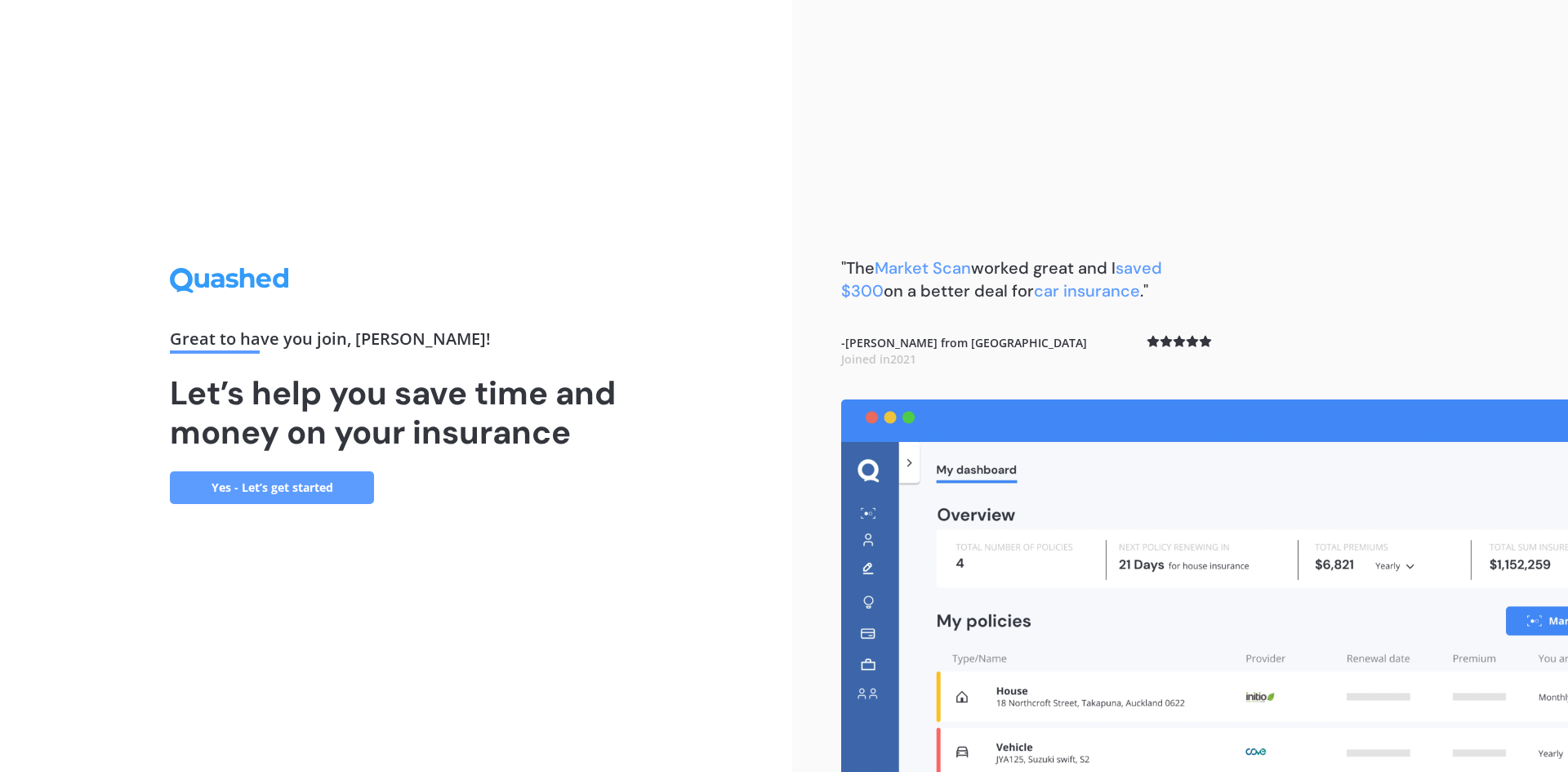
click at [337, 488] on link "Yes - Let’s get started" at bounding box center [272, 487] width 204 height 33
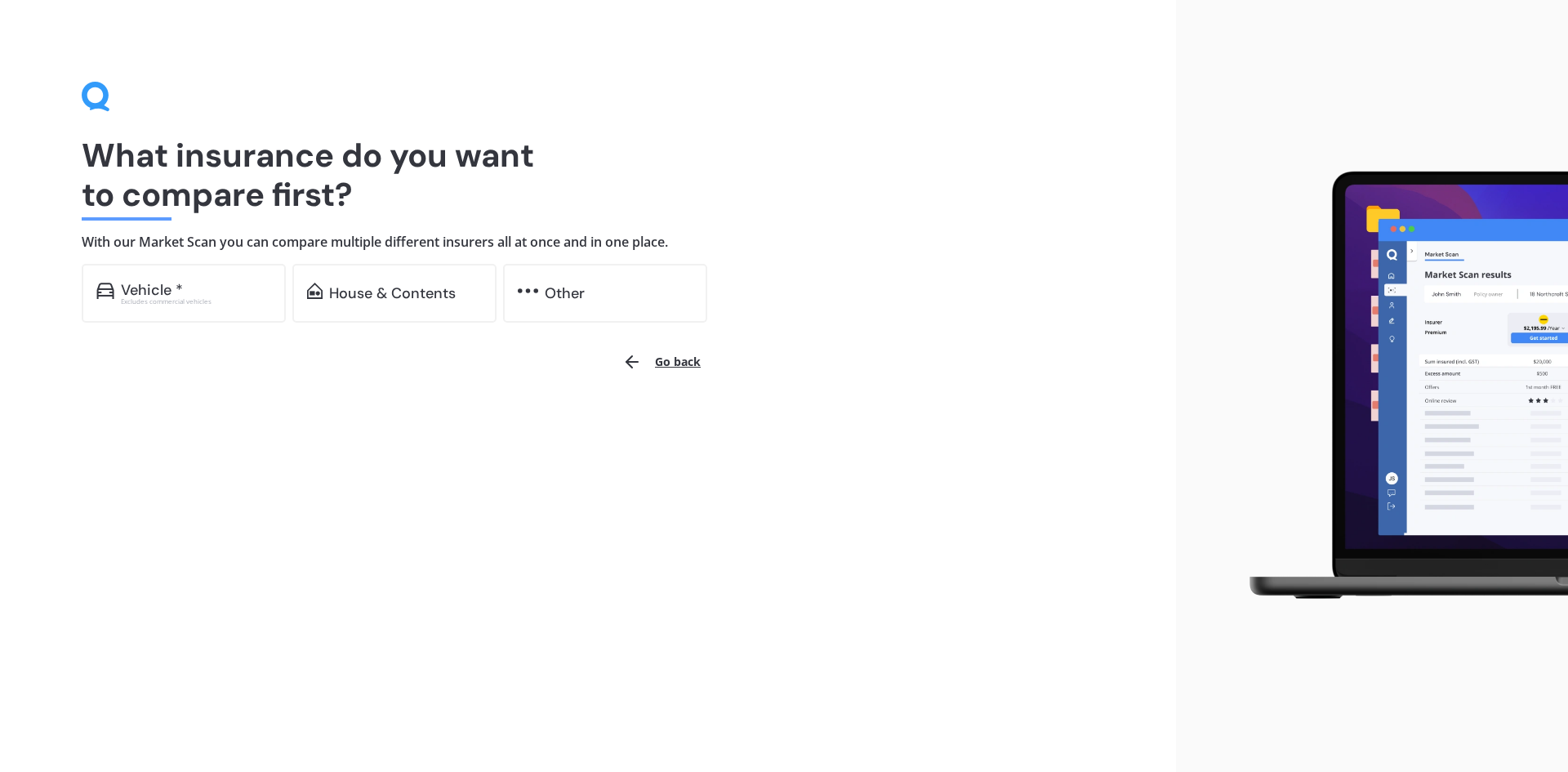
click at [662, 362] on button "Go back" at bounding box center [662, 361] width 98 height 39
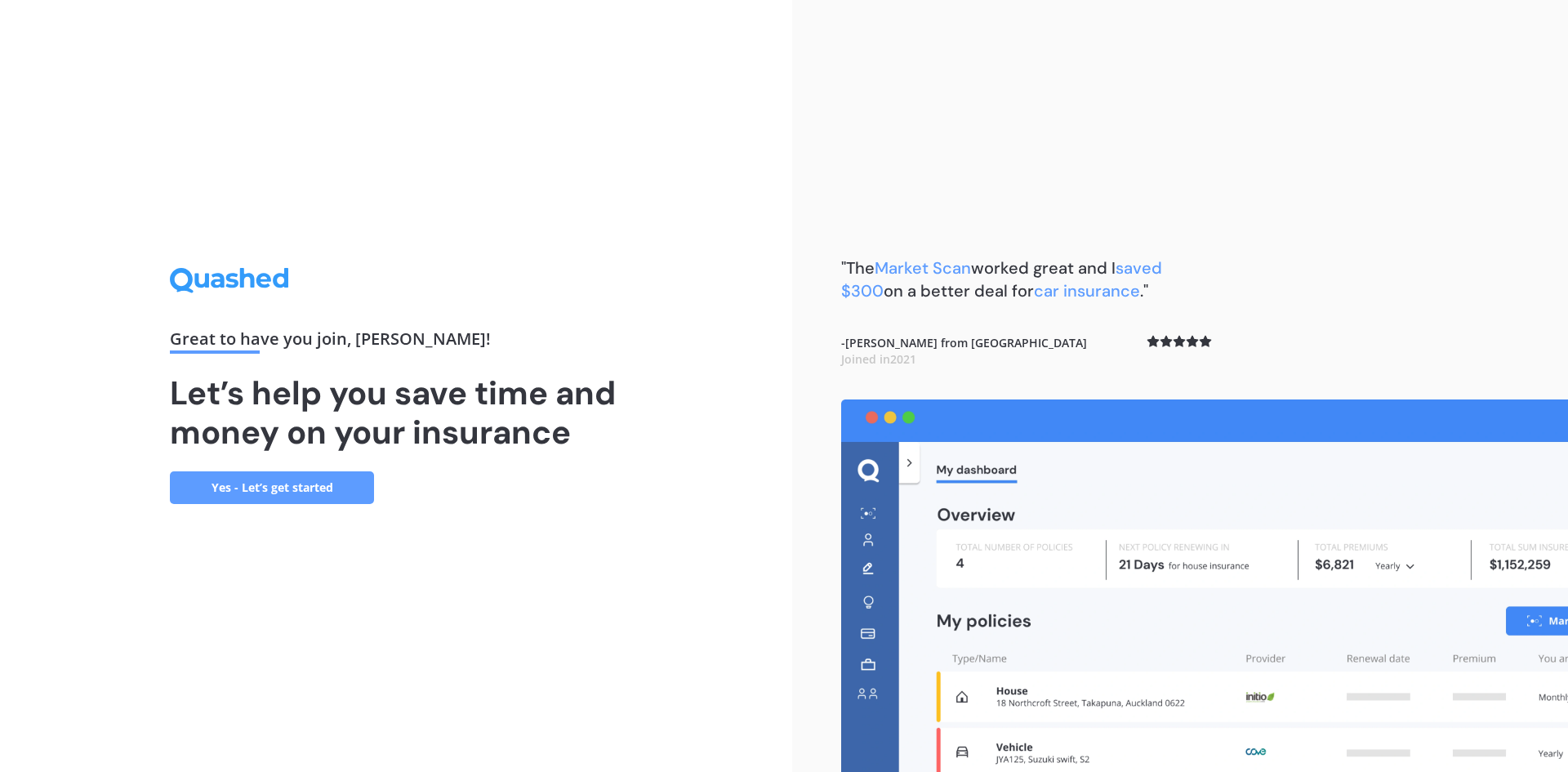
click at [303, 480] on link "Yes - Let’s get started" at bounding box center [272, 487] width 204 height 33
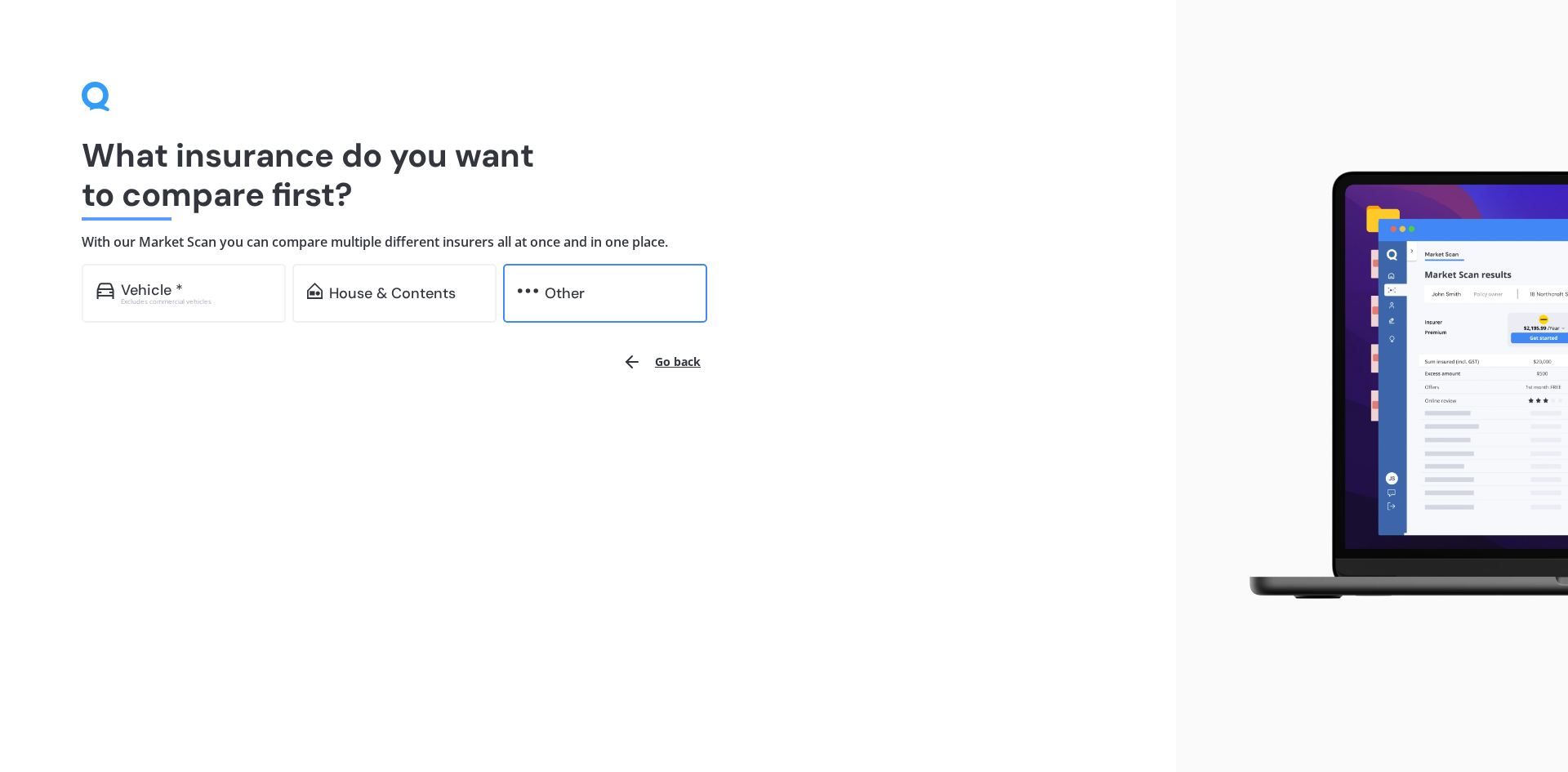
click at [536, 308] on div "Other" at bounding box center [605, 293] width 204 height 59
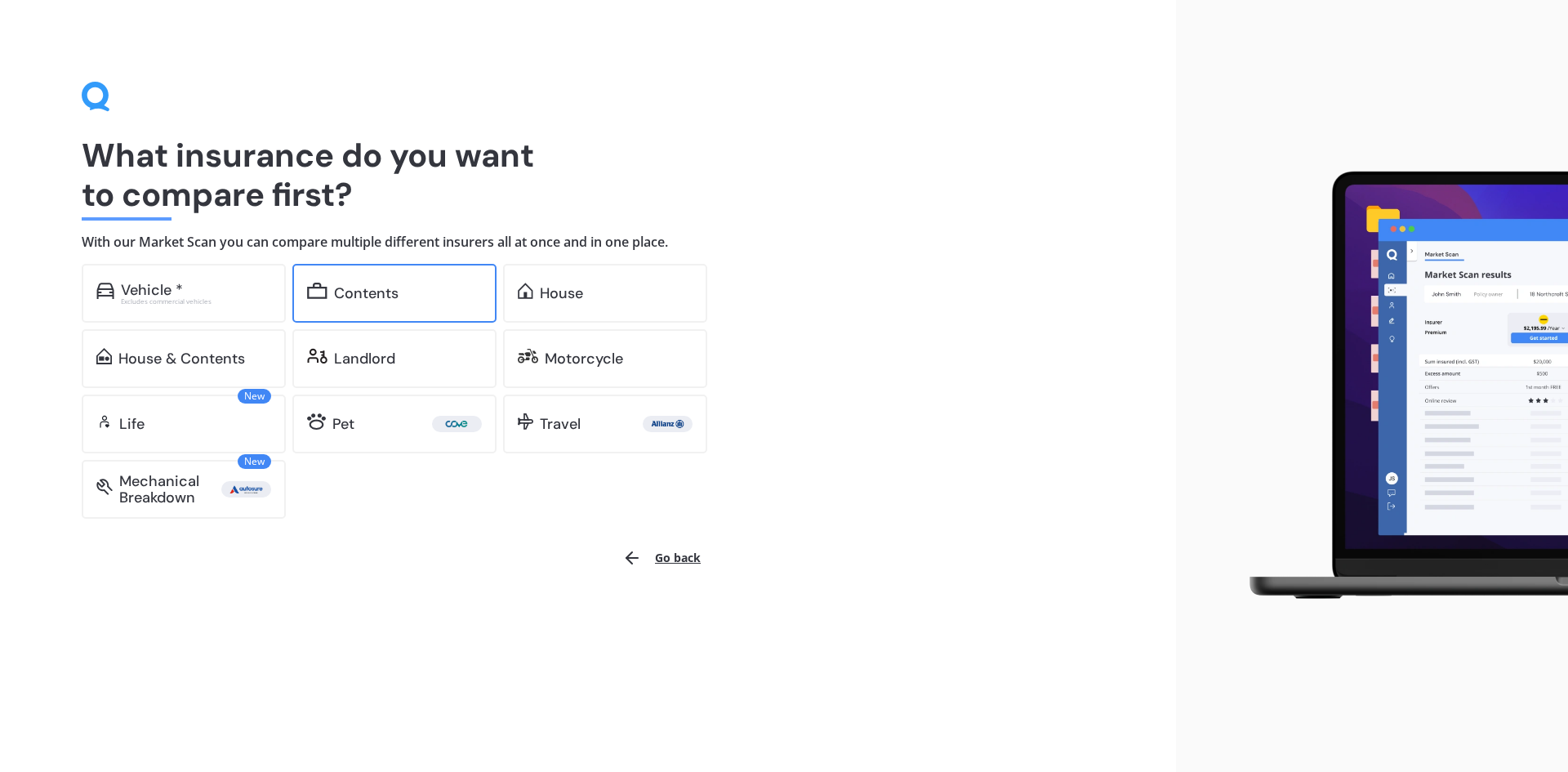
click at [371, 301] on div "Contents" at bounding box center [366, 292] width 65 height 16
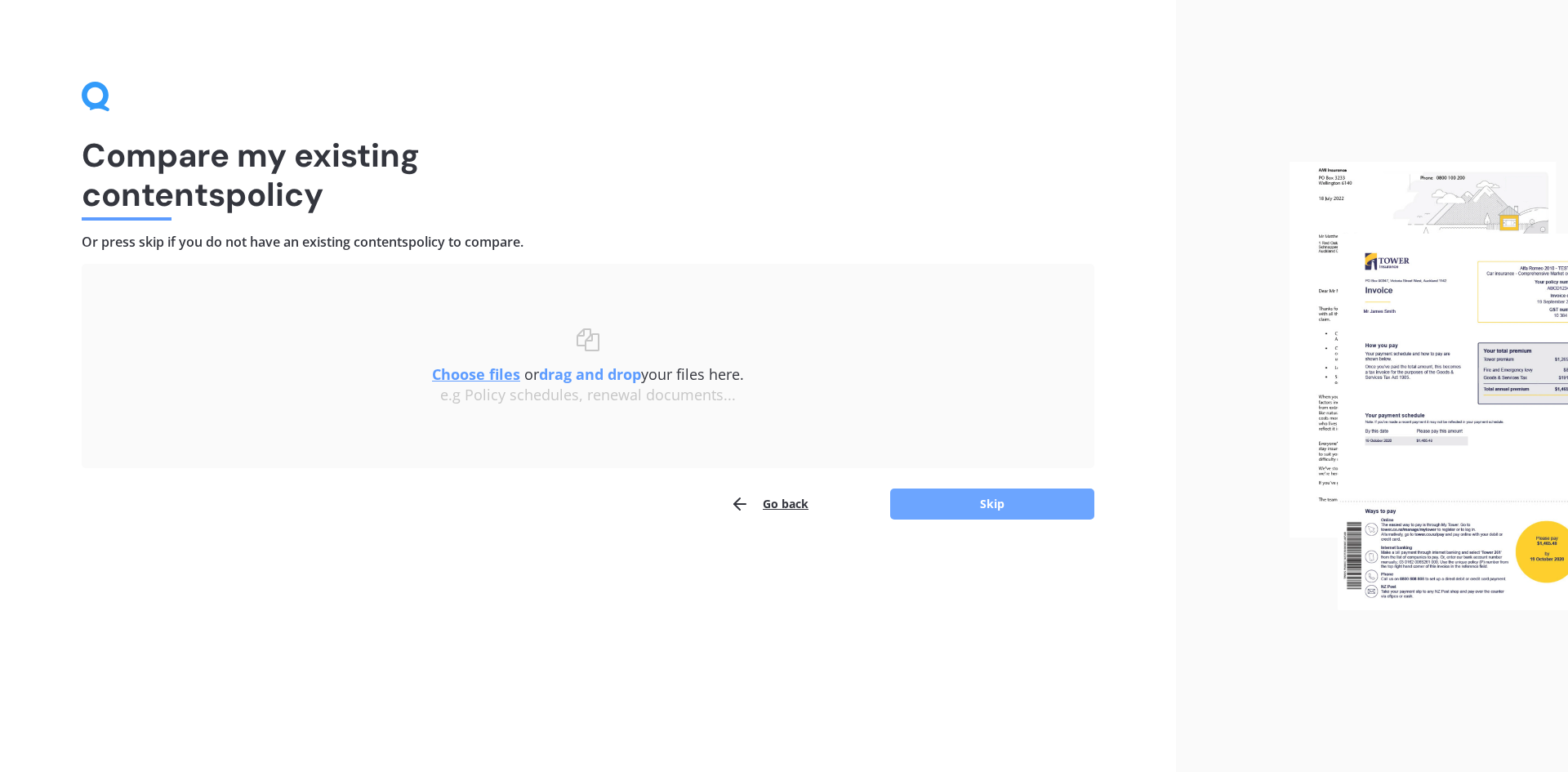
click at [1016, 508] on button "Skip" at bounding box center [992, 504] width 204 height 31
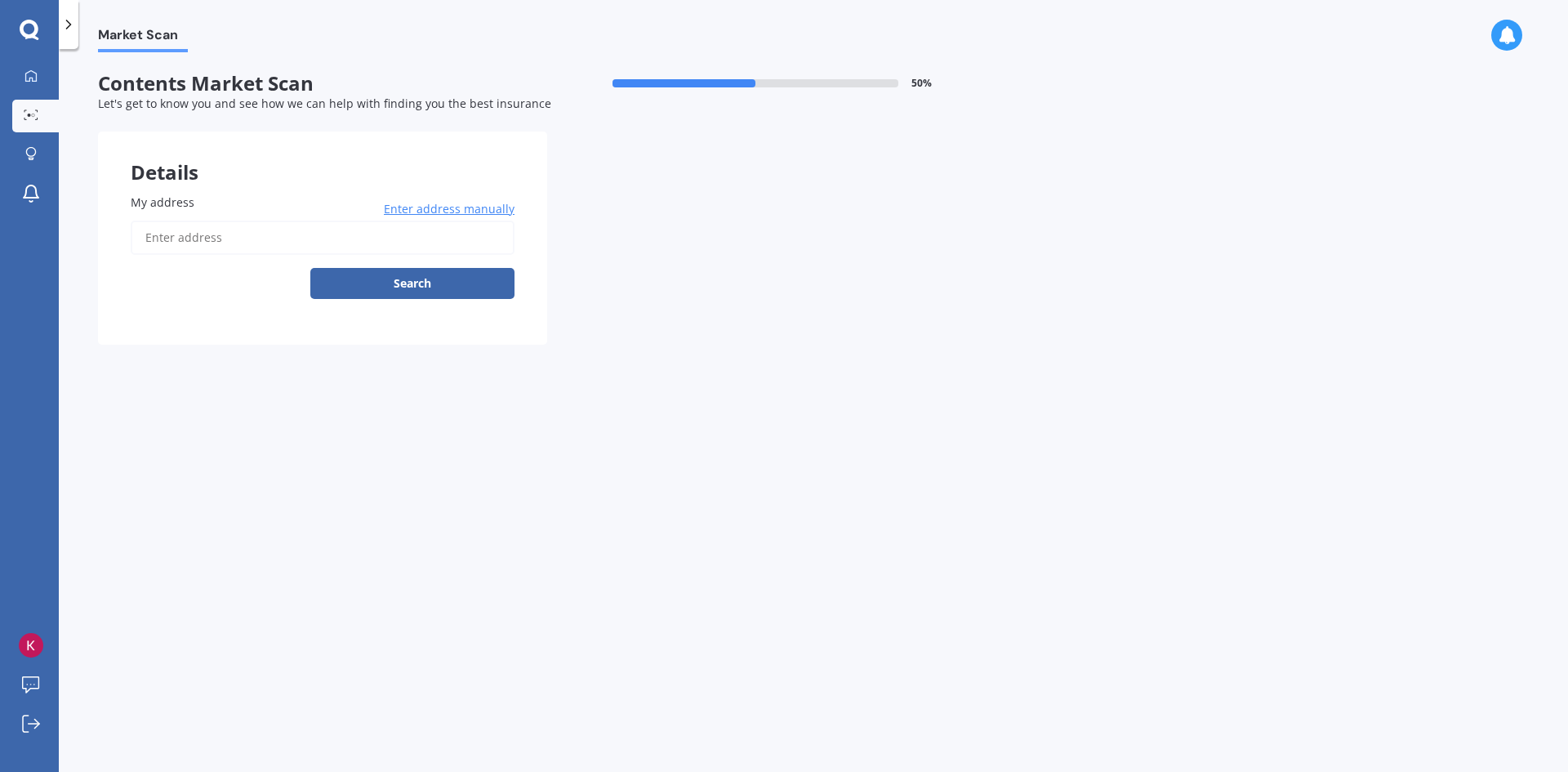
click at [189, 242] on input "My address" at bounding box center [323, 238] width 384 height 35
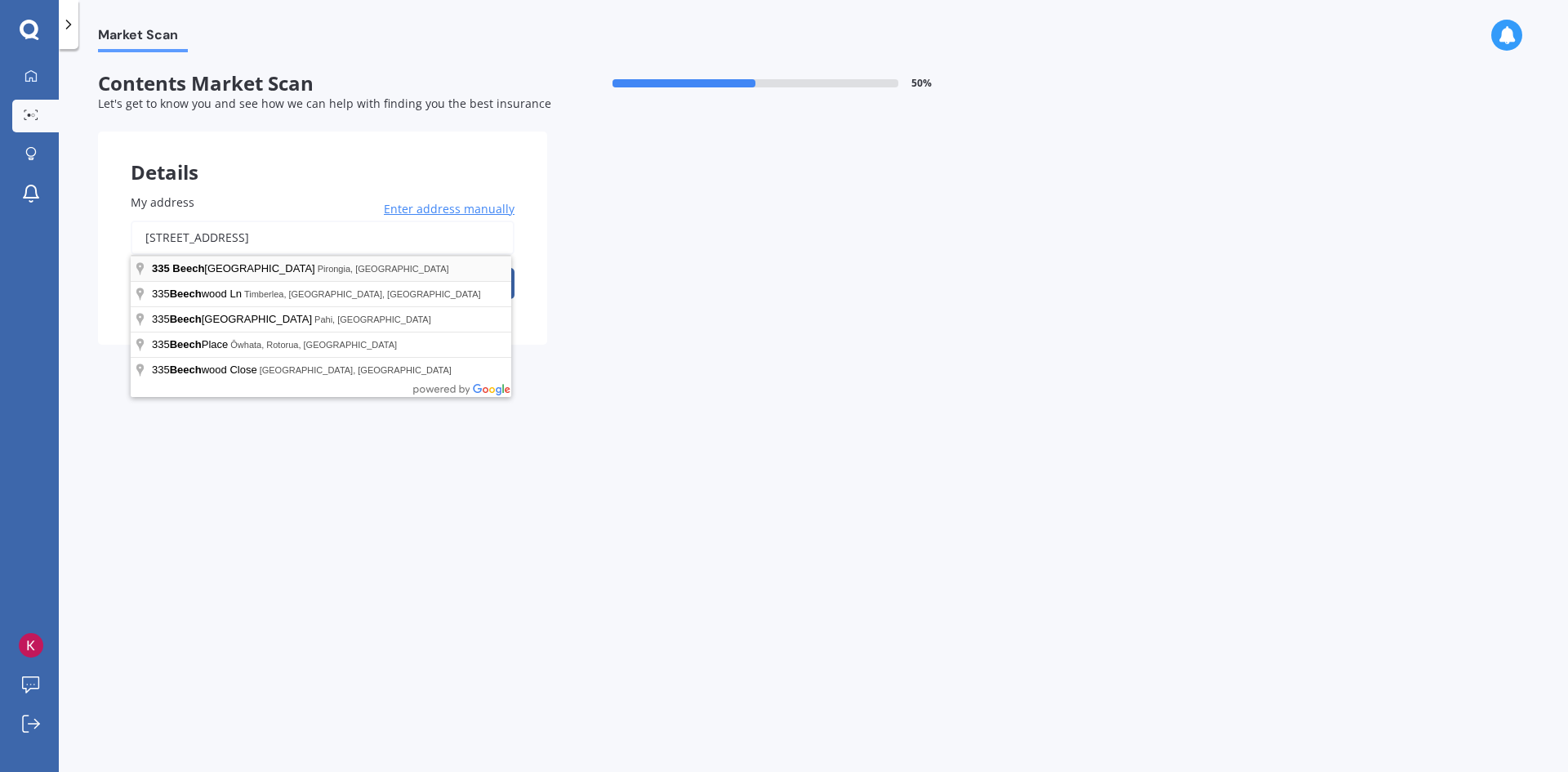
type input "335 Beechey Street, Pirongia 3802"
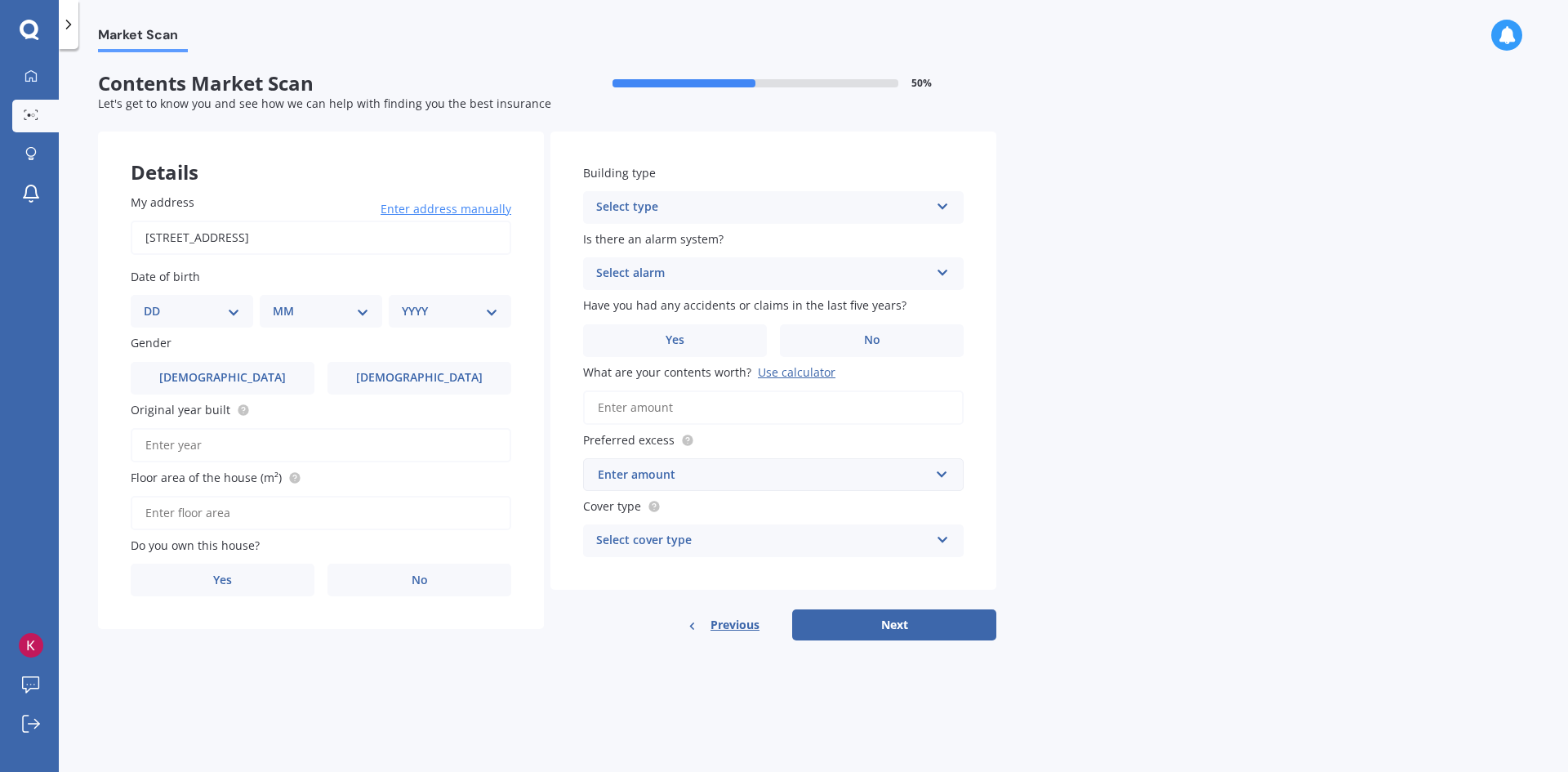
click at [226, 311] on select "DD 01 02 03 04 05 06 07 08 09 10 11 12 13 14 15 16 17 18 19 20 21 22 23 24 25 2…" at bounding box center [192, 311] width 97 height 18
select select "18"
click at [157, 302] on select "DD 01 02 03 04 05 06 07 08 09 10 11 12 13 14 15 16 17 18 19 20 21 22 23 24 25 2…" at bounding box center [192, 311] width 97 height 18
click at [344, 307] on select "MM 01 02 03 04 05 06 07 08 09 10 11 12" at bounding box center [324, 311] width 90 height 18
select select "04"
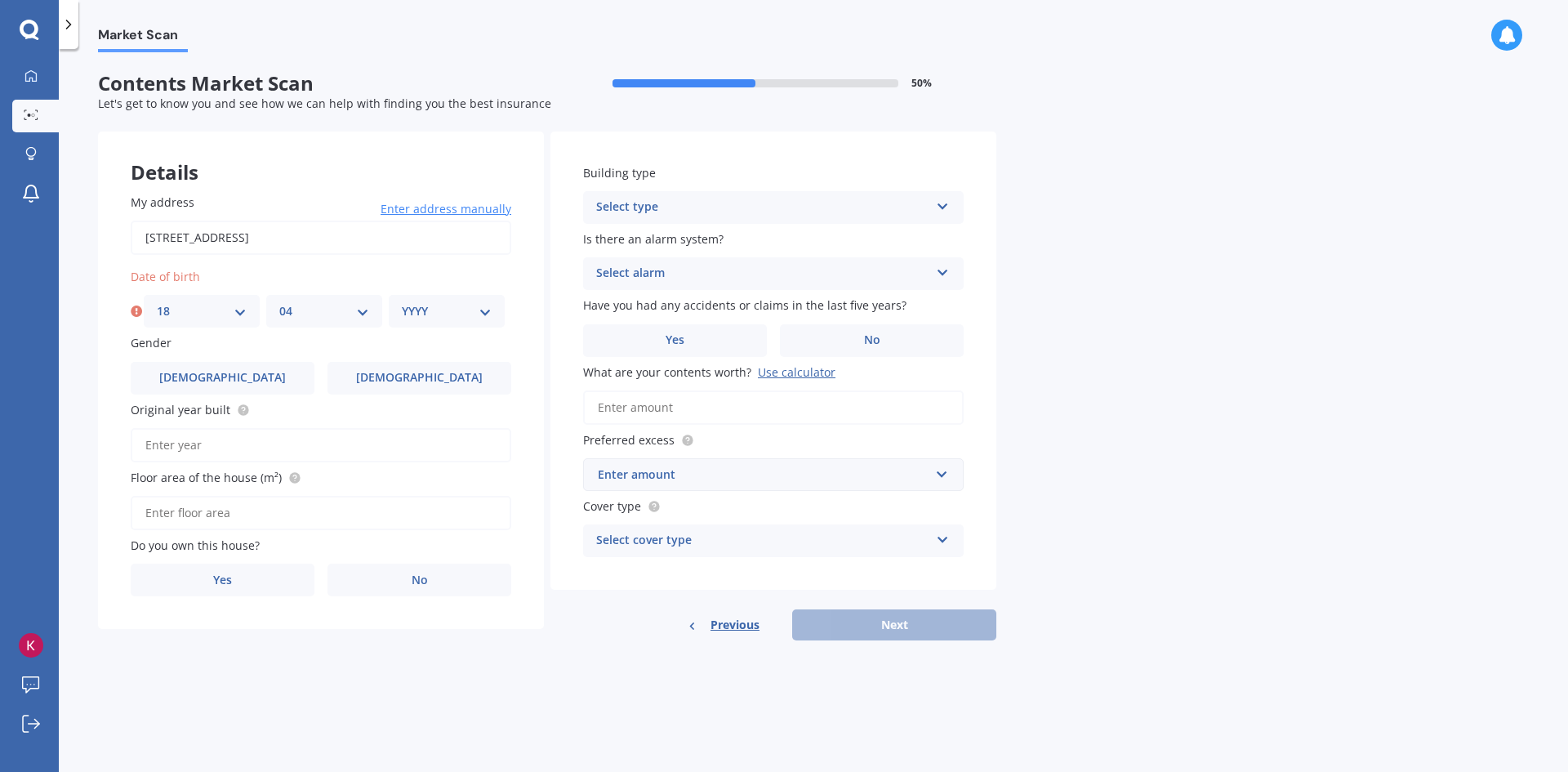
click at [279, 302] on select "MM 01 02 03 04 05 06 07 08 09 10 11 12" at bounding box center [324, 311] width 90 height 18
click at [454, 311] on select "YYYY 2009 2008 2007 2006 2005 2004 2003 2002 2001 2000 1999 1998 1997 1996 1995…" at bounding box center [447, 311] width 90 height 18
select select "1983"
click at [402, 302] on select "YYYY 2009 2008 2007 2006 2005 2004 2003 2002 2001 2000 1999 1998 1997 1996 1995…" at bounding box center [447, 311] width 90 height 18
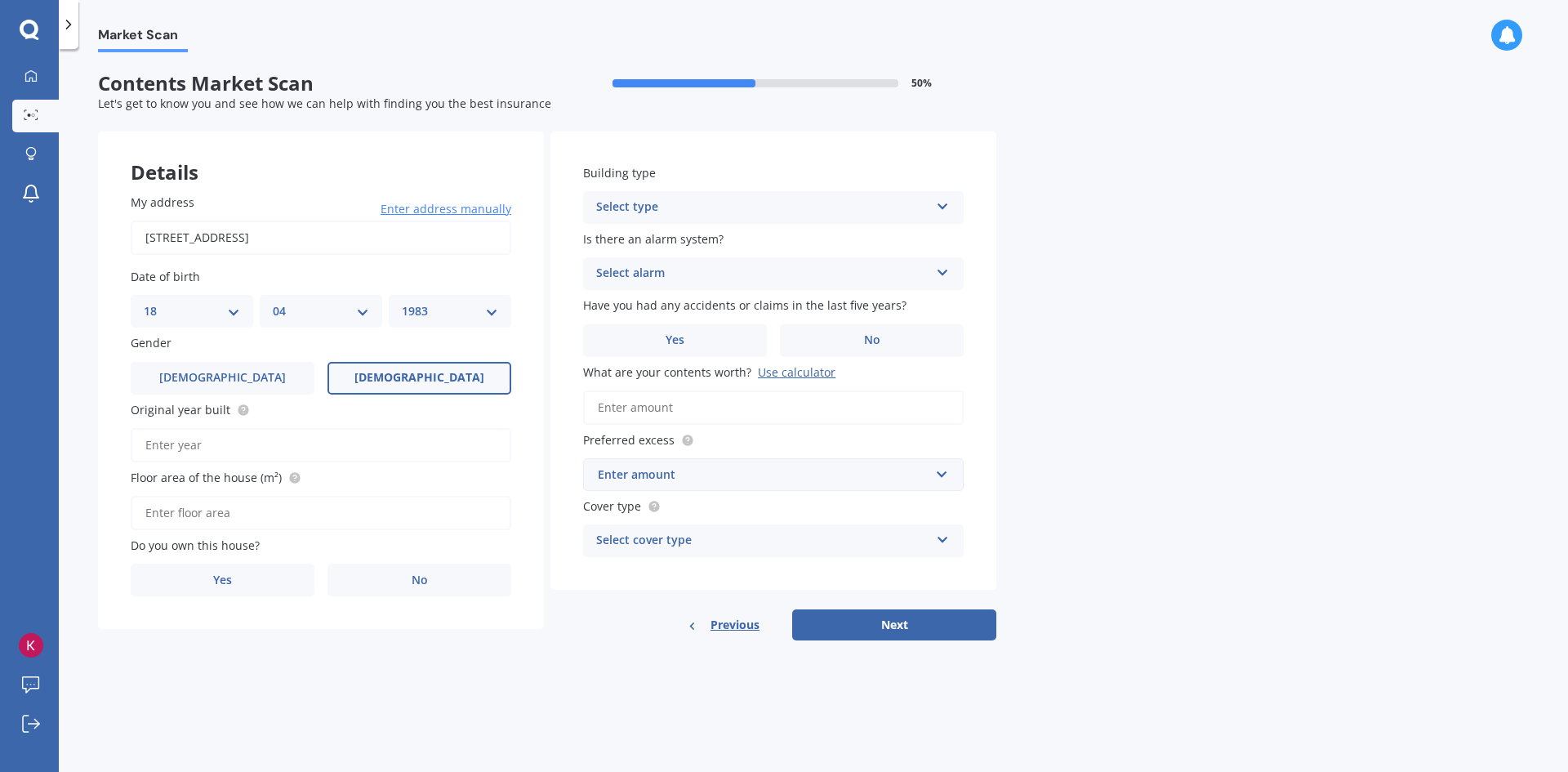
click at [370, 386] on label "Female" at bounding box center [419, 379] width 184 height 33
click at [0, 0] on input "Female" at bounding box center [0, 0] width 0 height 0
click at [179, 448] on input "Original year built" at bounding box center [321, 445] width 380 height 35
click at [90, 447] on div "Market Scan Contents Market Scan 50 % Let's get to know you and see how we can …" at bounding box center [813, 414] width 1509 height 723
click at [158, 442] on input "Original year built" at bounding box center [321, 445] width 380 height 35
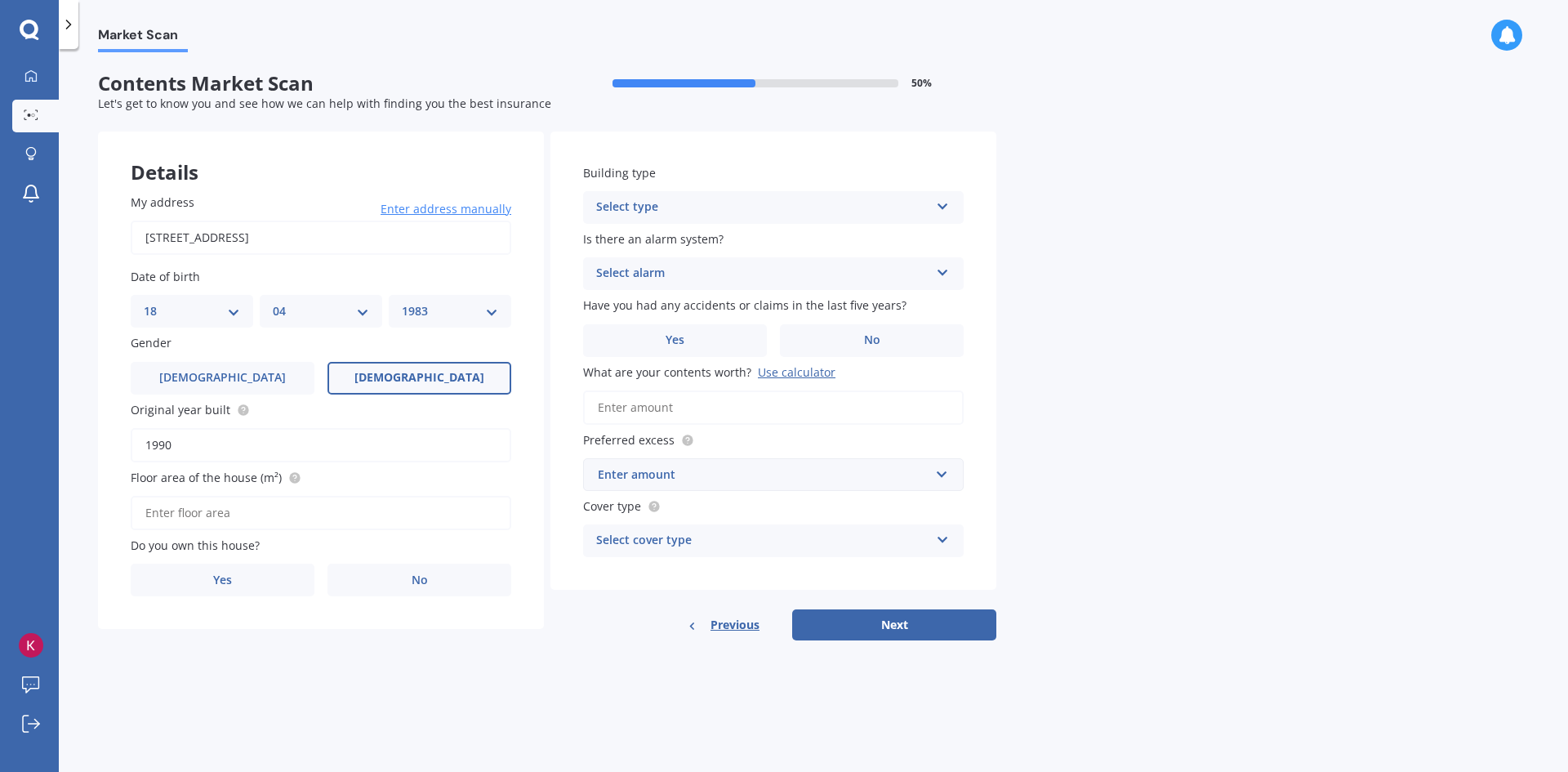
type input "1990"
click at [231, 516] on input "Floor area of the house (m²)" at bounding box center [321, 513] width 380 height 35
type input "240"
click at [373, 579] on label "No" at bounding box center [419, 580] width 184 height 33
click at [0, 0] on input "No" at bounding box center [0, 0] width 0 height 0
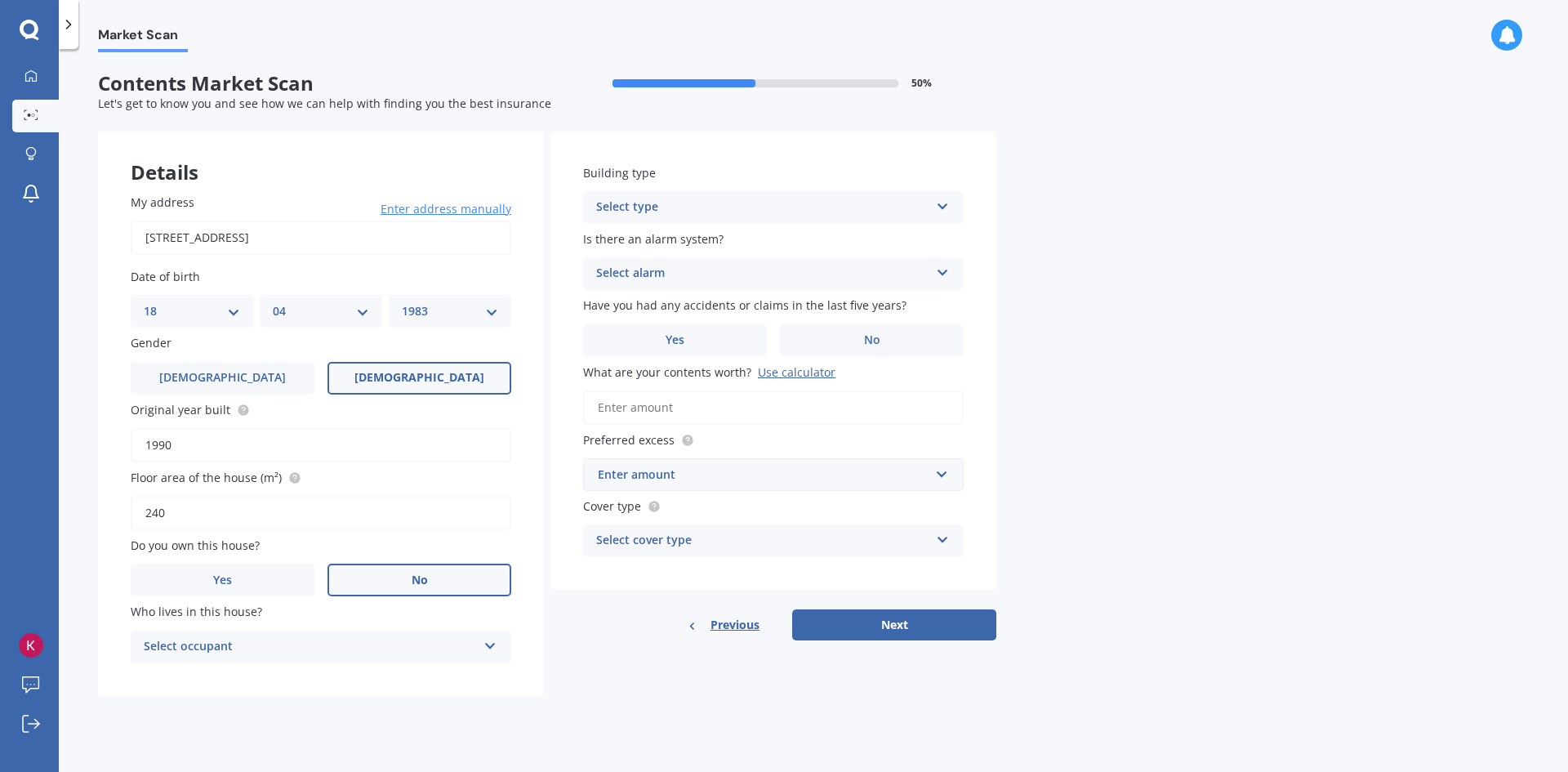
click at [348, 649] on div "Select occupant" at bounding box center [310, 647] width 333 height 20
click at [344, 651] on div "Tenant" at bounding box center [310, 647] width 333 height 20
click at [342, 647] on div "Select occupant" at bounding box center [313, 647] width 325 height 18
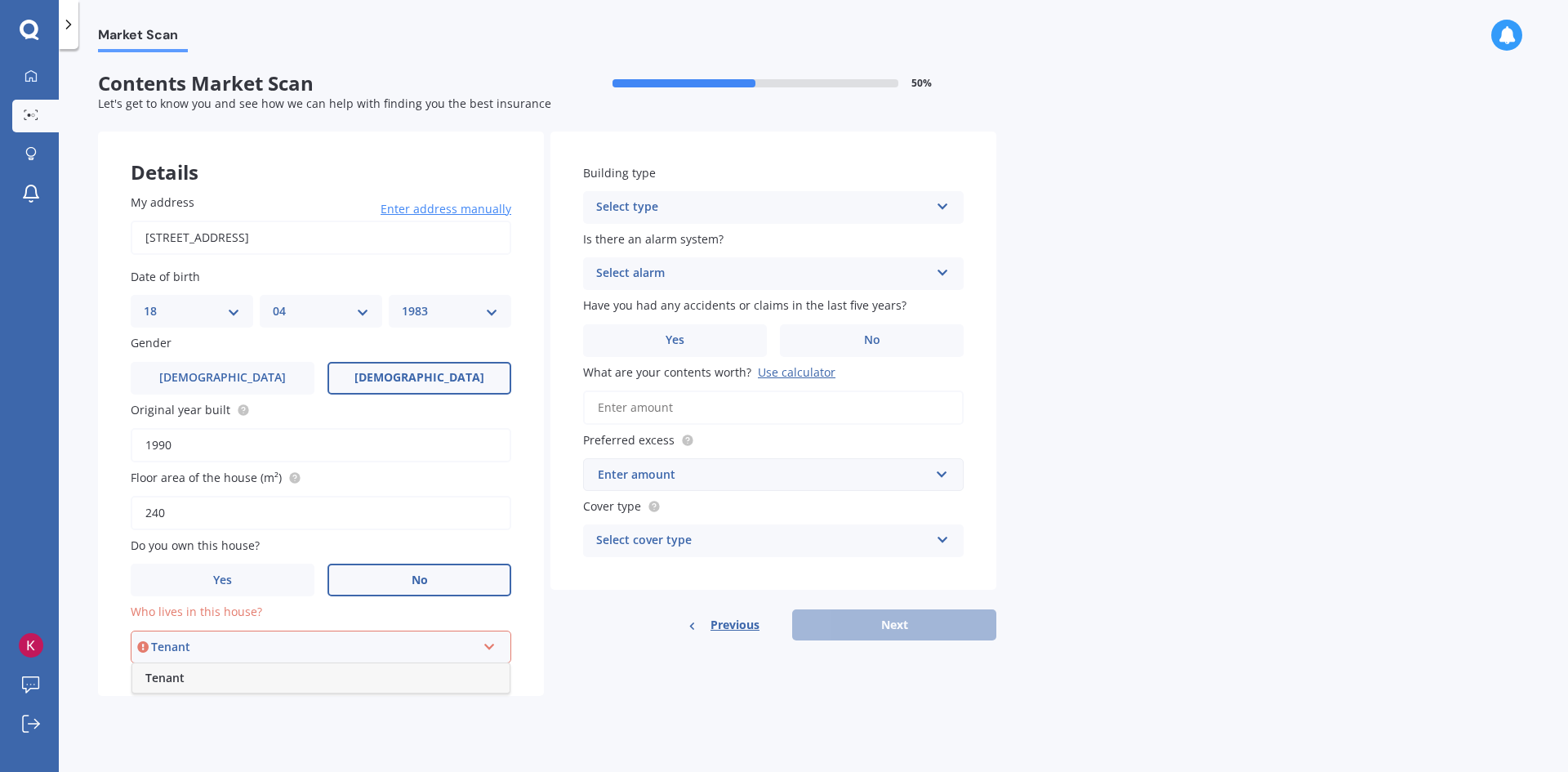
click at [309, 687] on div "Tenant" at bounding box center [320, 678] width 377 height 29
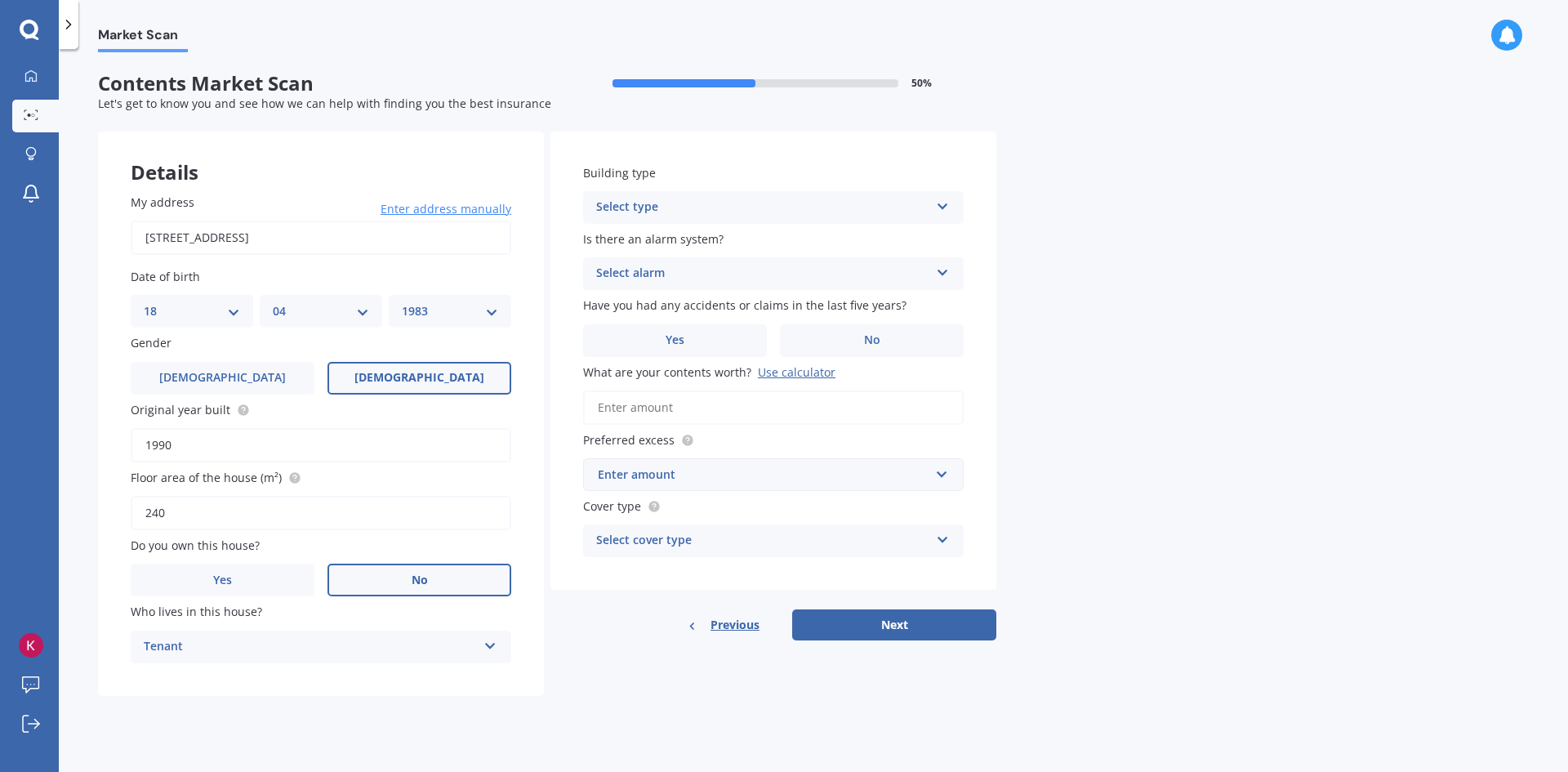
click at [646, 700] on form "Contents Market Scan 50 % Let's get to know you and see how we can help with fi…" at bounding box center [548, 390] width 899 height 637
click at [823, 198] on div "Select type" at bounding box center [762, 207] width 333 height 20
click at [810, 232] on div "Freestanding" at bounding box center [773, 239] width 379 height 29
click at [750, 268] on div "Select alarm" at bounding box center [762, 273] width 333 height 20
click at [725, 351] on div "No" at bounding box center [773, 364] width 379 height 29
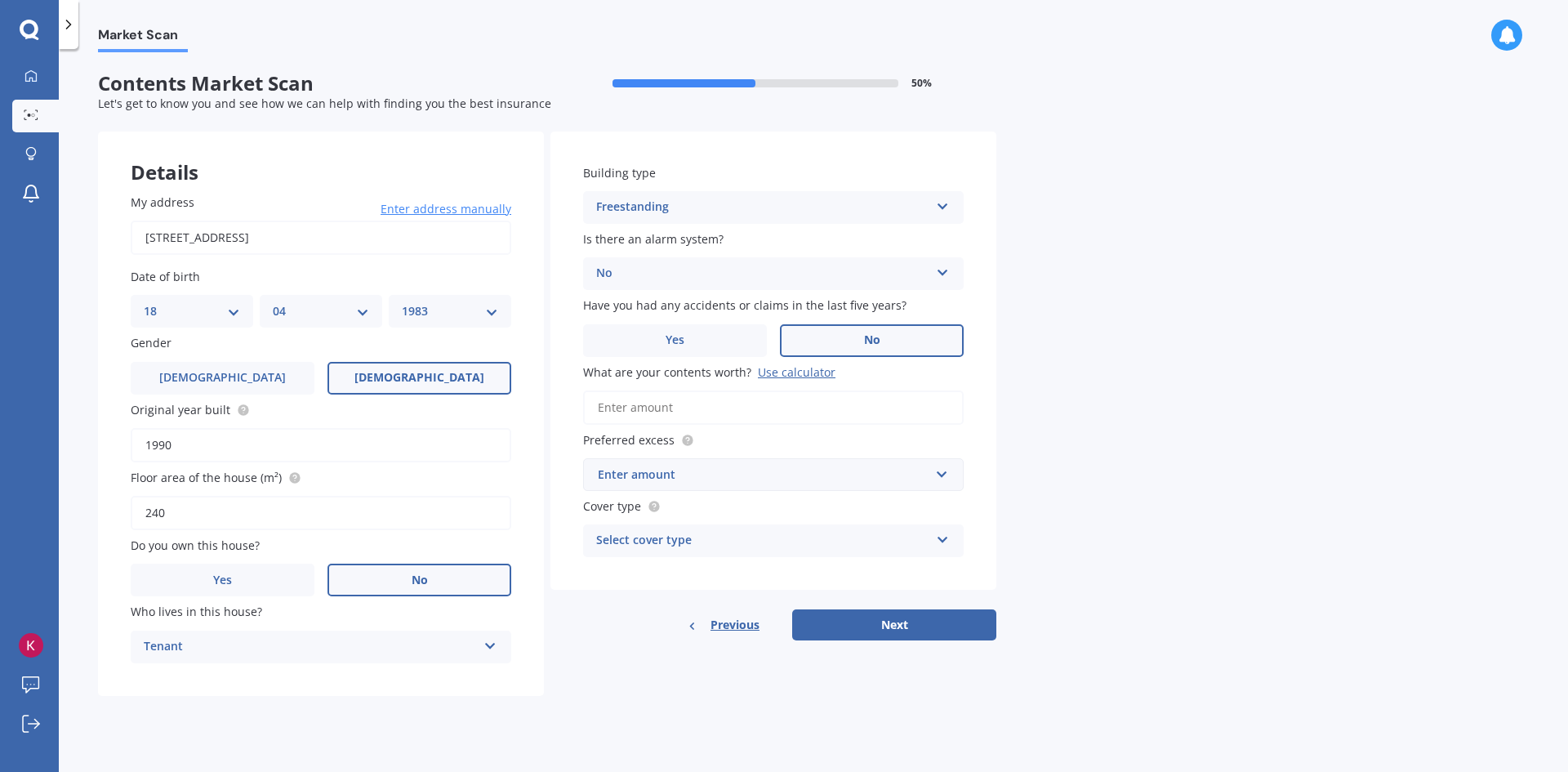
click at [793, 347] on label "No" at bounding box center [871, 341] width 184 height 33
click at [0, 0] on input "No" at bounding box center [0, 0] width 0 height 0
click at [626, 406] on input "What are your contents worth? Use calculator" at bounding box center [773, 408] width 380 height 35
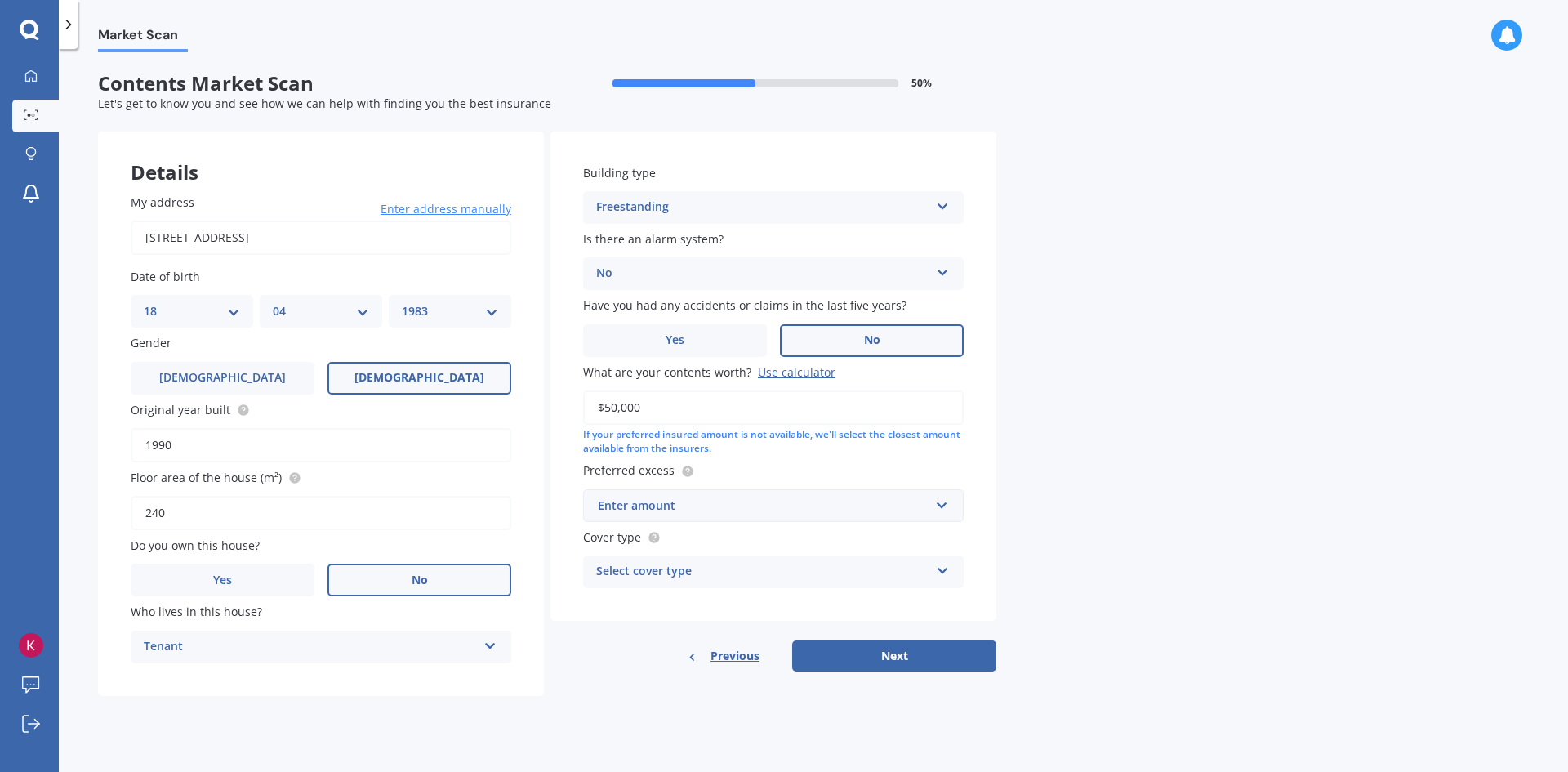
type input "$50,000"
click at [1102, 434] on div "Market Scan Contents Market Scan 50 % Let's get to know you and see how we can …" at bounding box center [813, 414] width 1509 height 723
click at [950, 496] on div "Enter amount $250 $300 $400 $500 $750 $1,000 $2,000" at bounding box center [773, 505] width 380 height 33
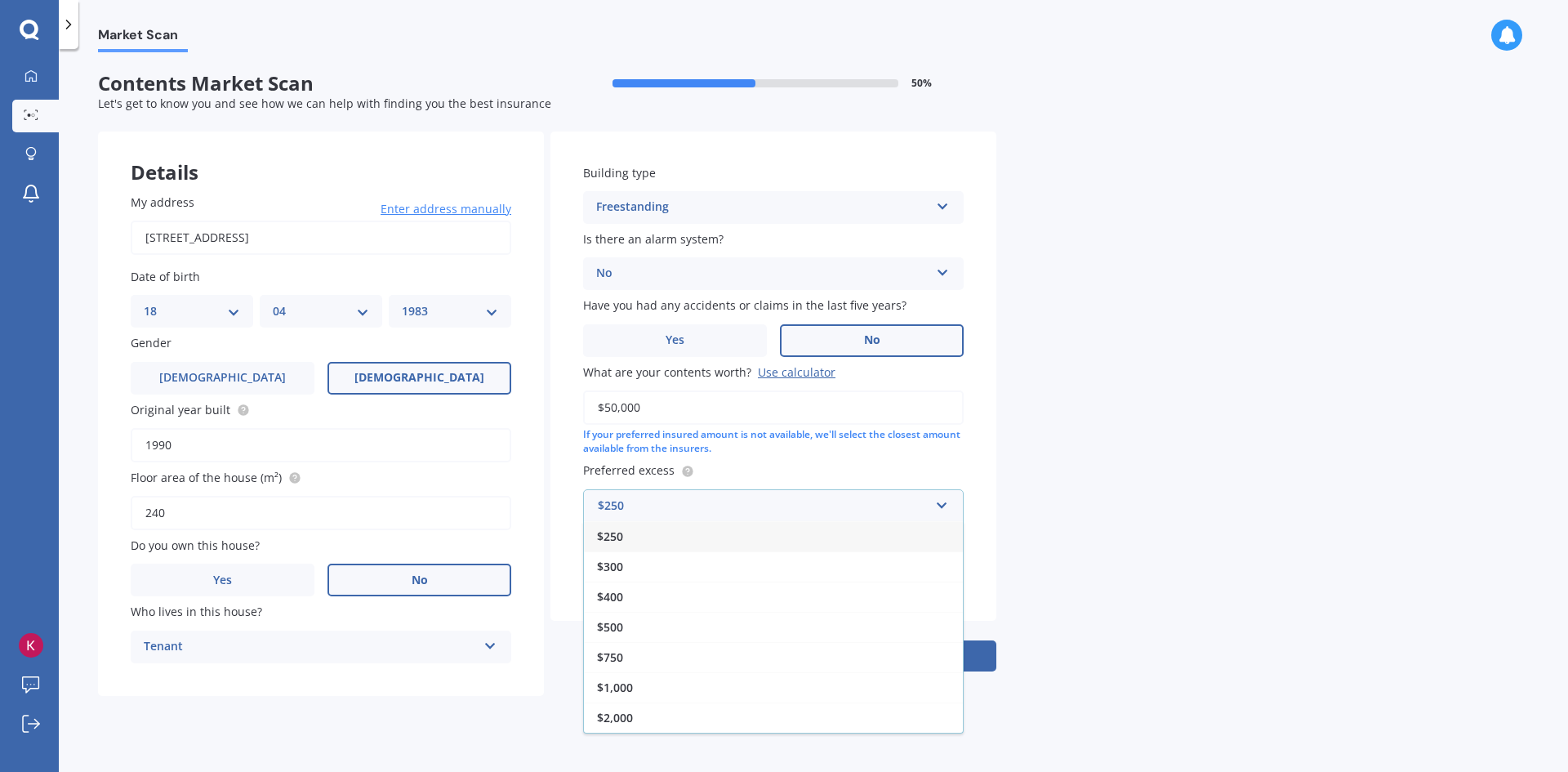
click at [898, 535] on div "$250" at bounding box center [773, 536] width 379 height 30
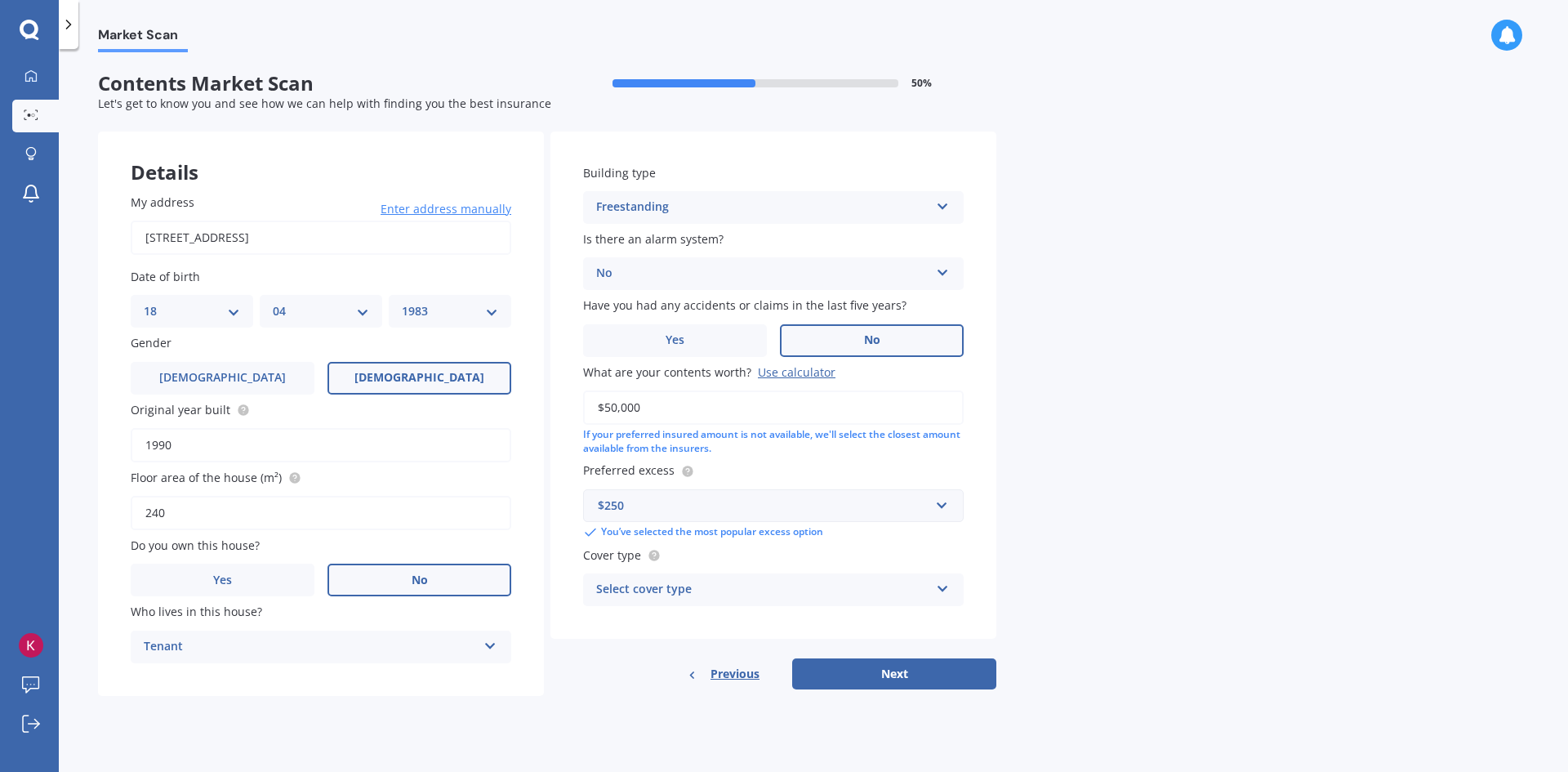
click at [938, 587] on icon at bounding box center [943, 585] width 14 height 11
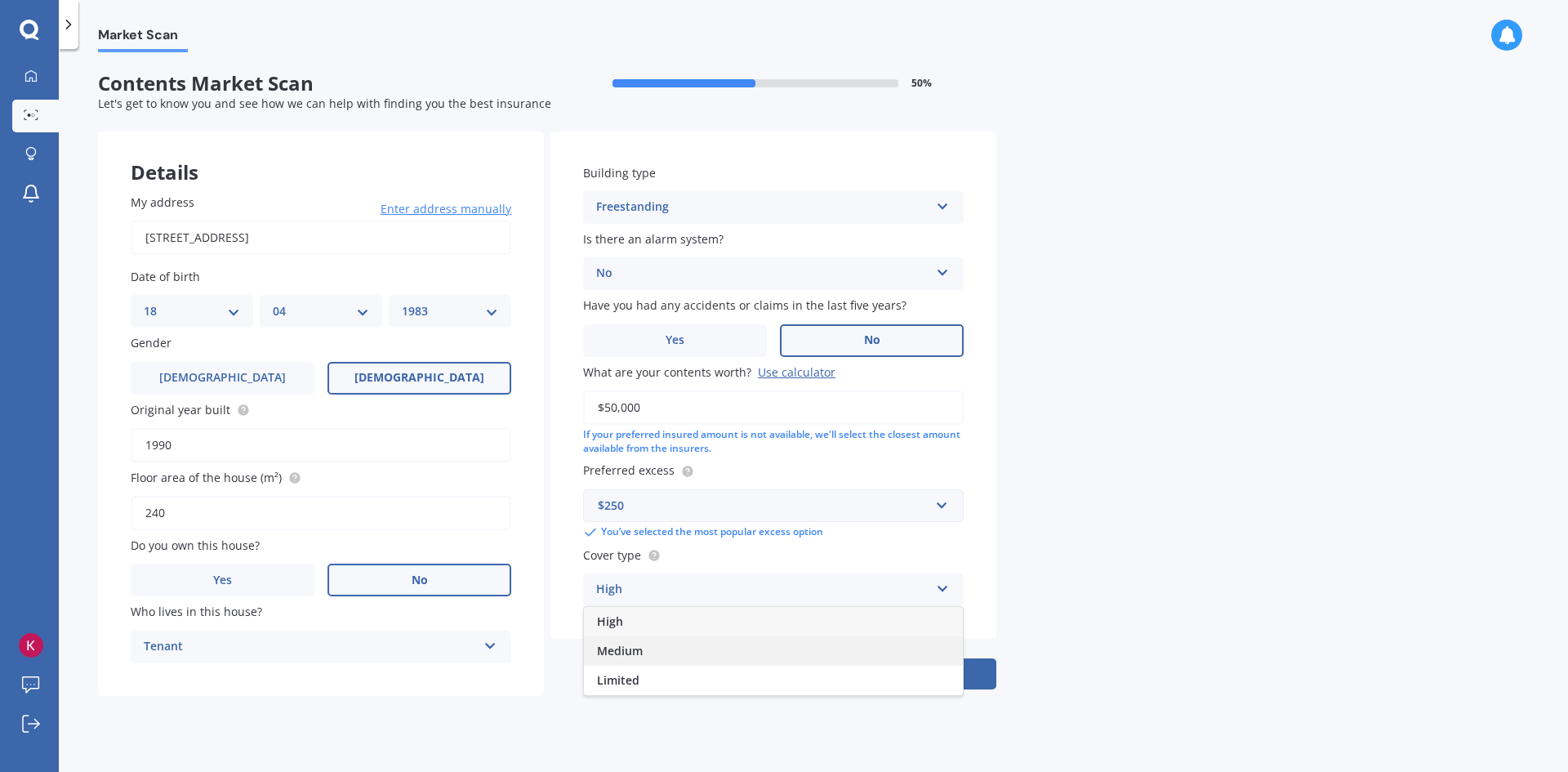
click at [645, 650] on div "Medium" at bounding box center [773, 651] width 379 height 29
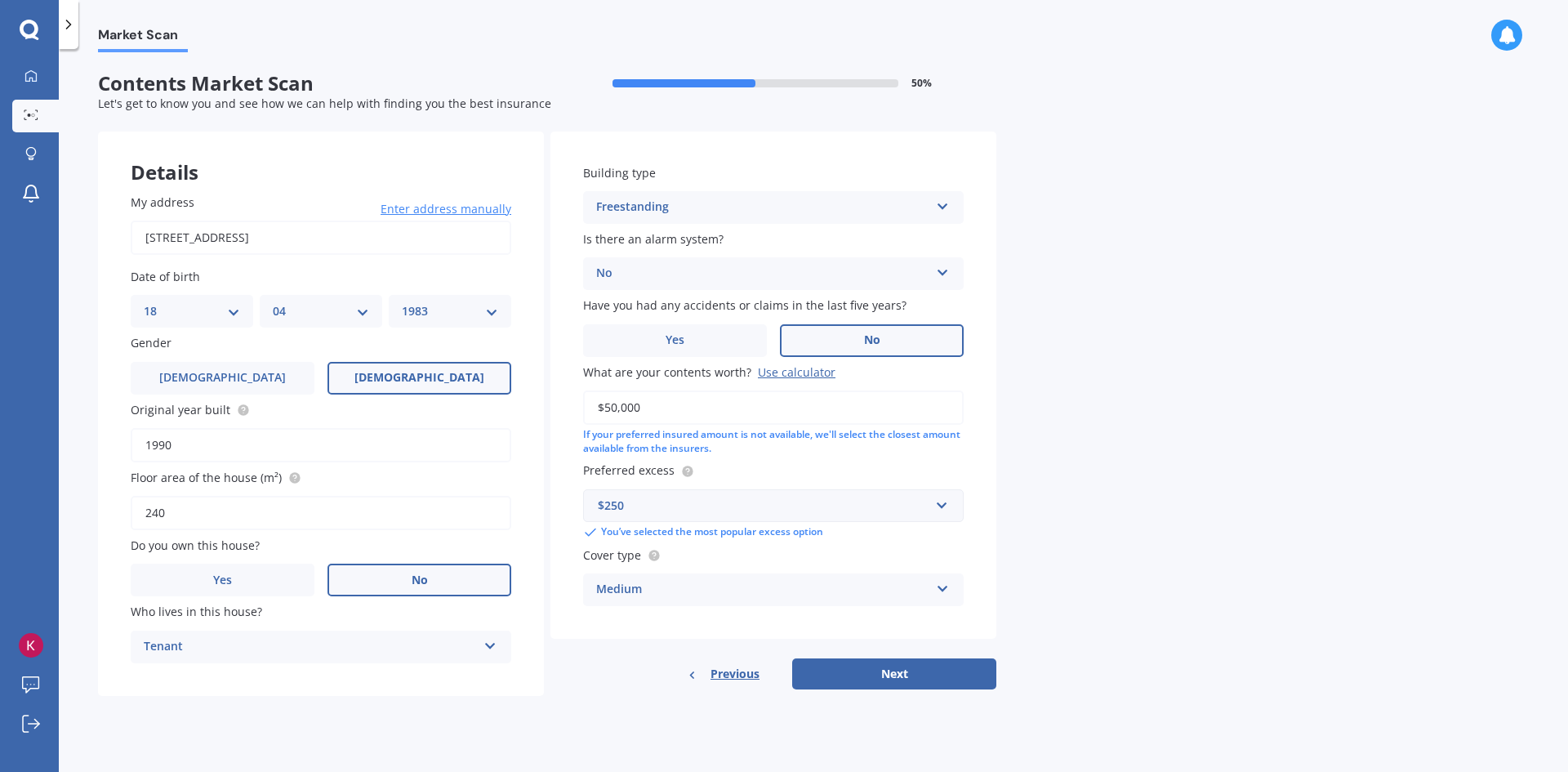
click at [715, 594] on div "Medium" at bounding box center [762, 589] width 333 height 20
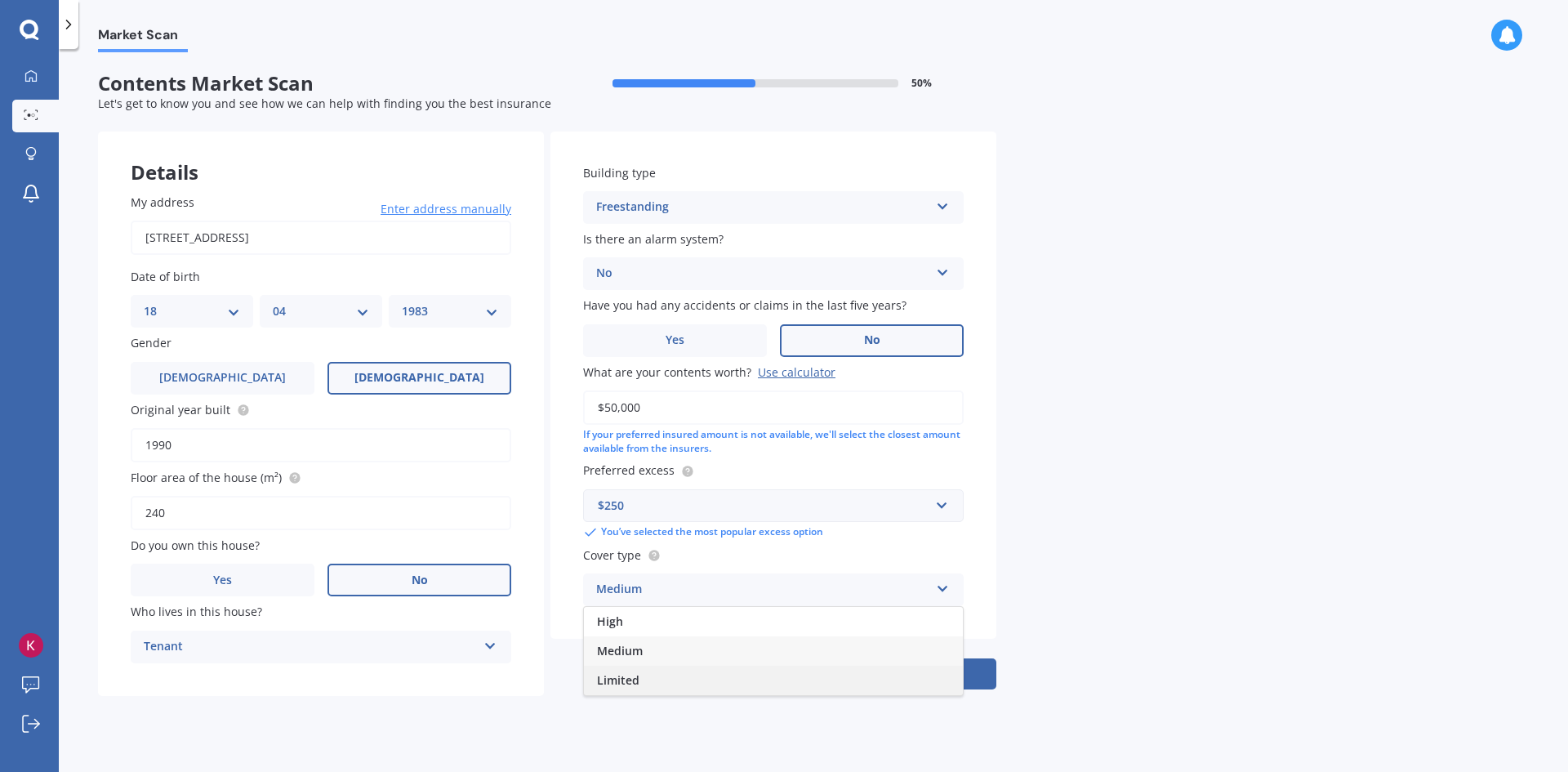
click at [670, 685] on div "Limited" at bounding box center [773, 681] width 379 height 29
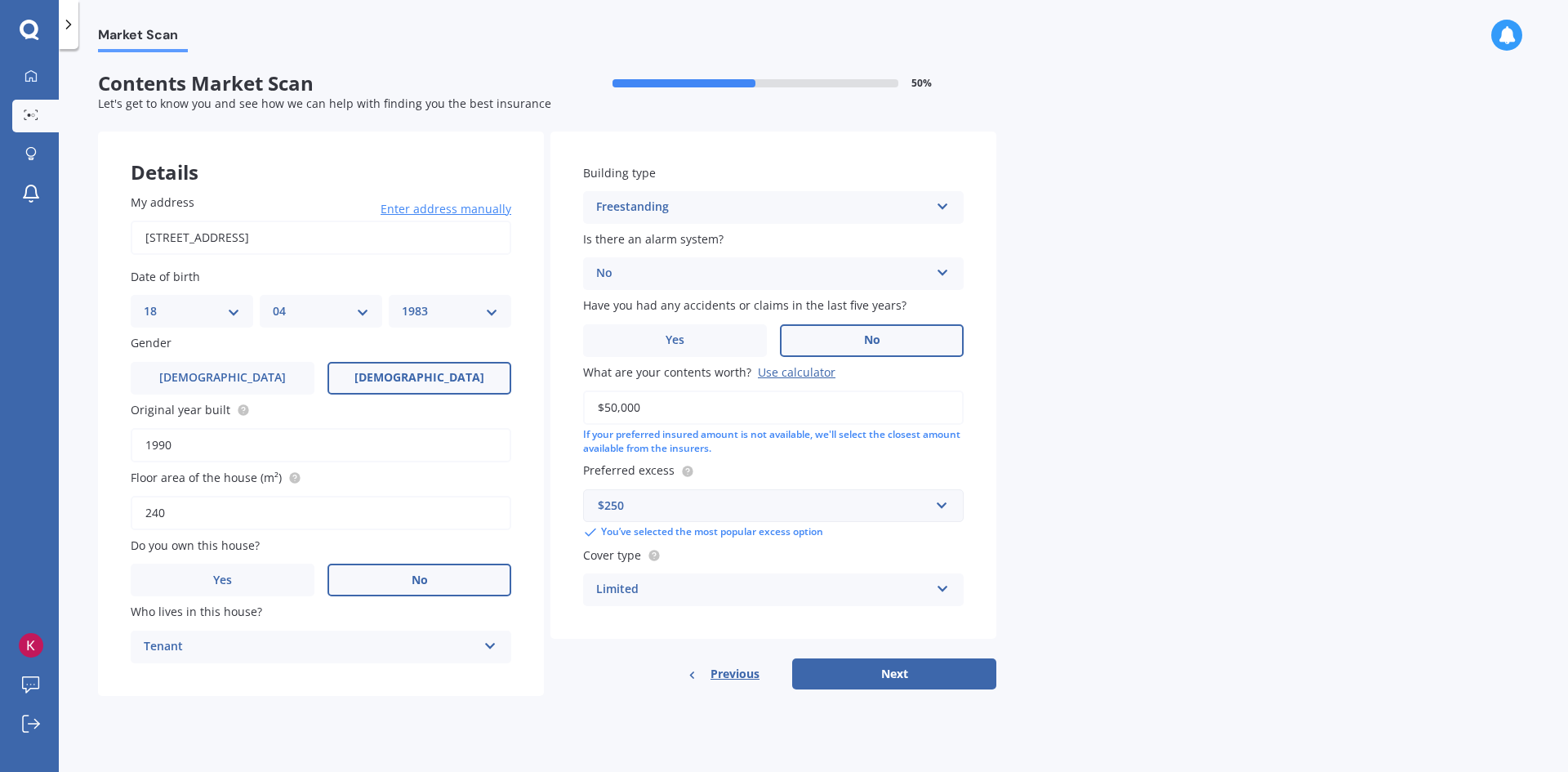
click at [663, 593] on div "Limited" at bounding box center [762, 589] width 333 height 20
click at [912, 669] on button "Next" at bounding box center [894, 674] width 204 height 31
select select "18"
select select "04"
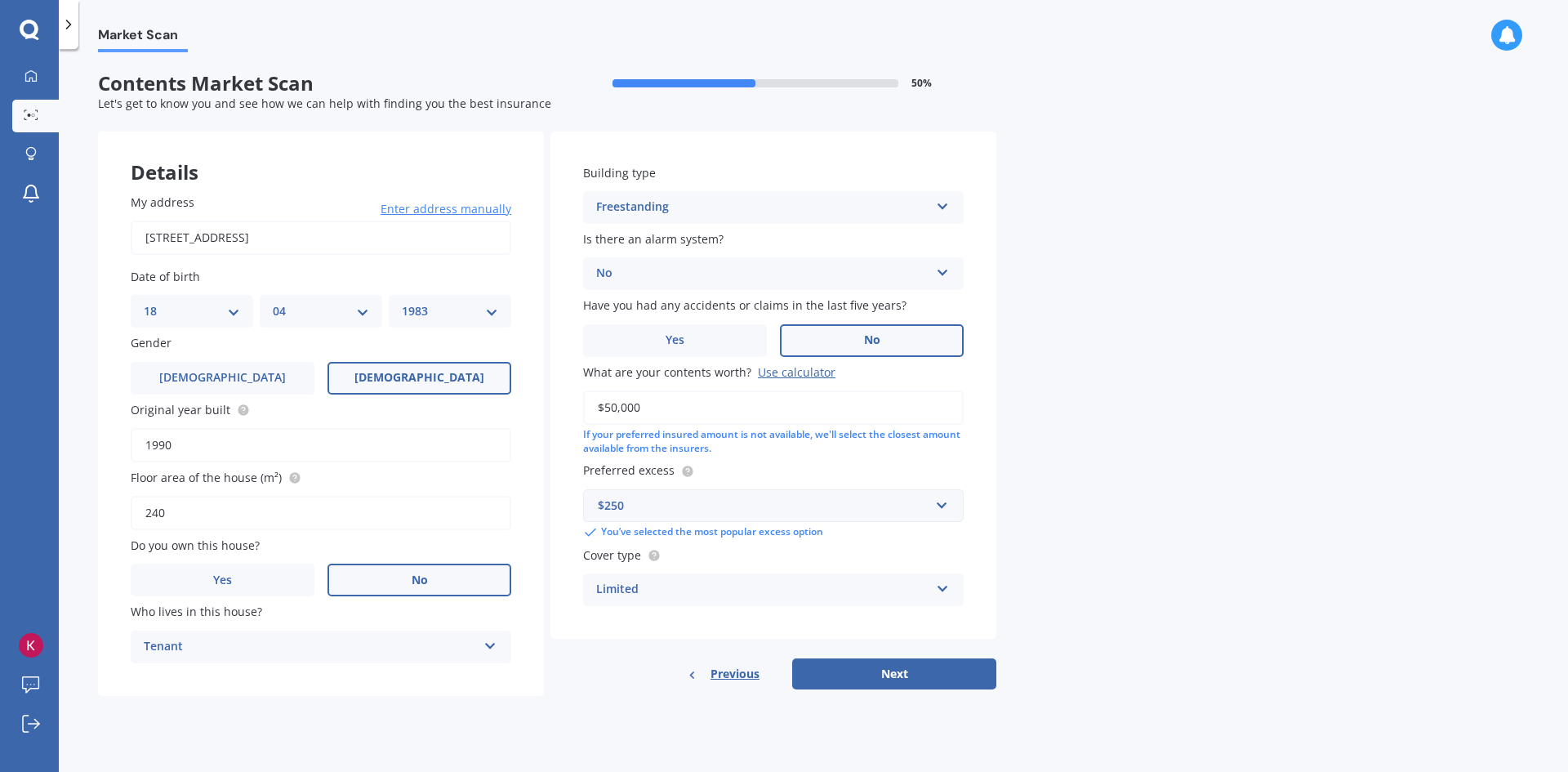
select select "1983"
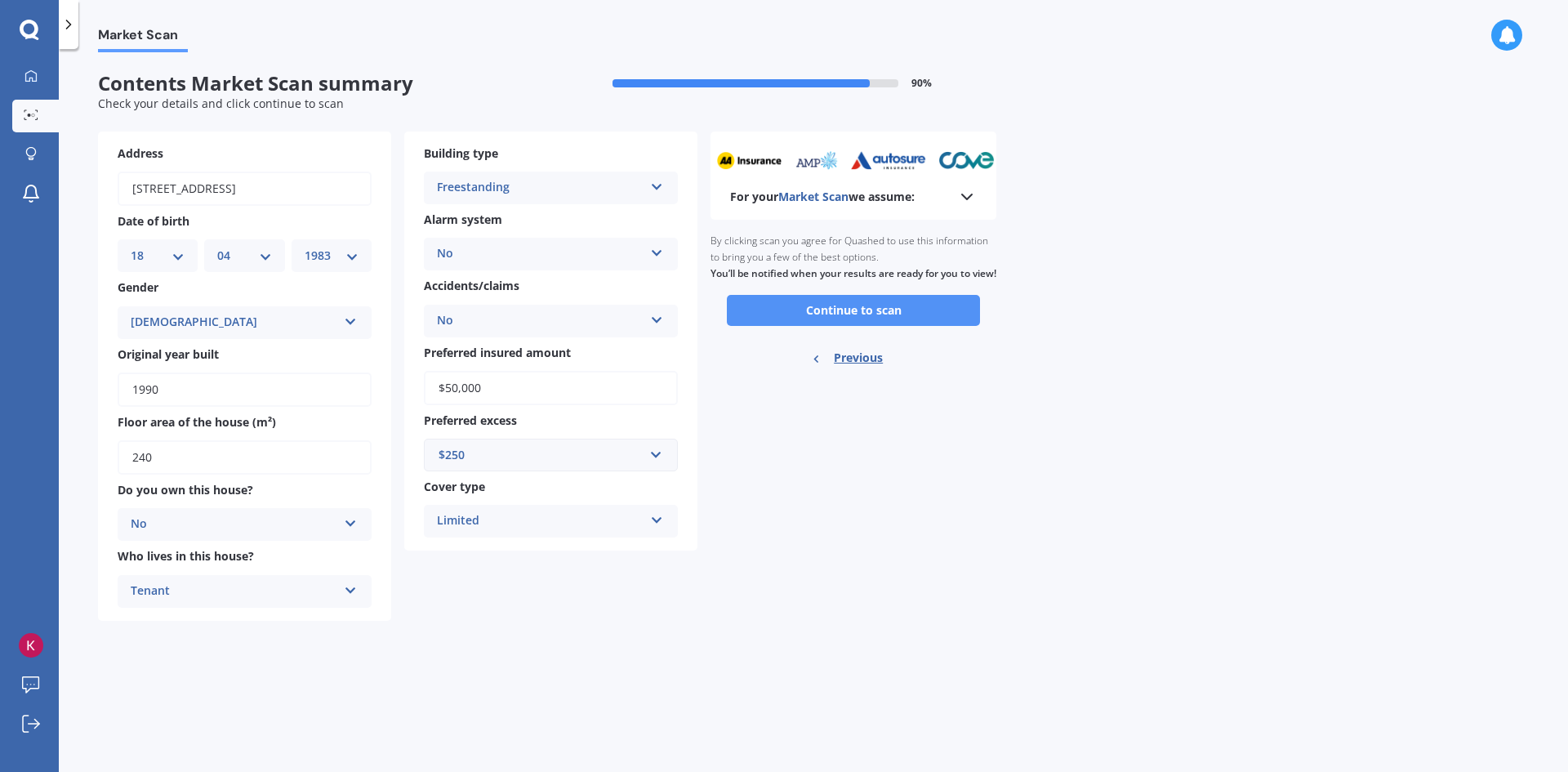
click at [847, 323] on button "Continue to scan" at bounding box center [854, 311] width 254 height 31
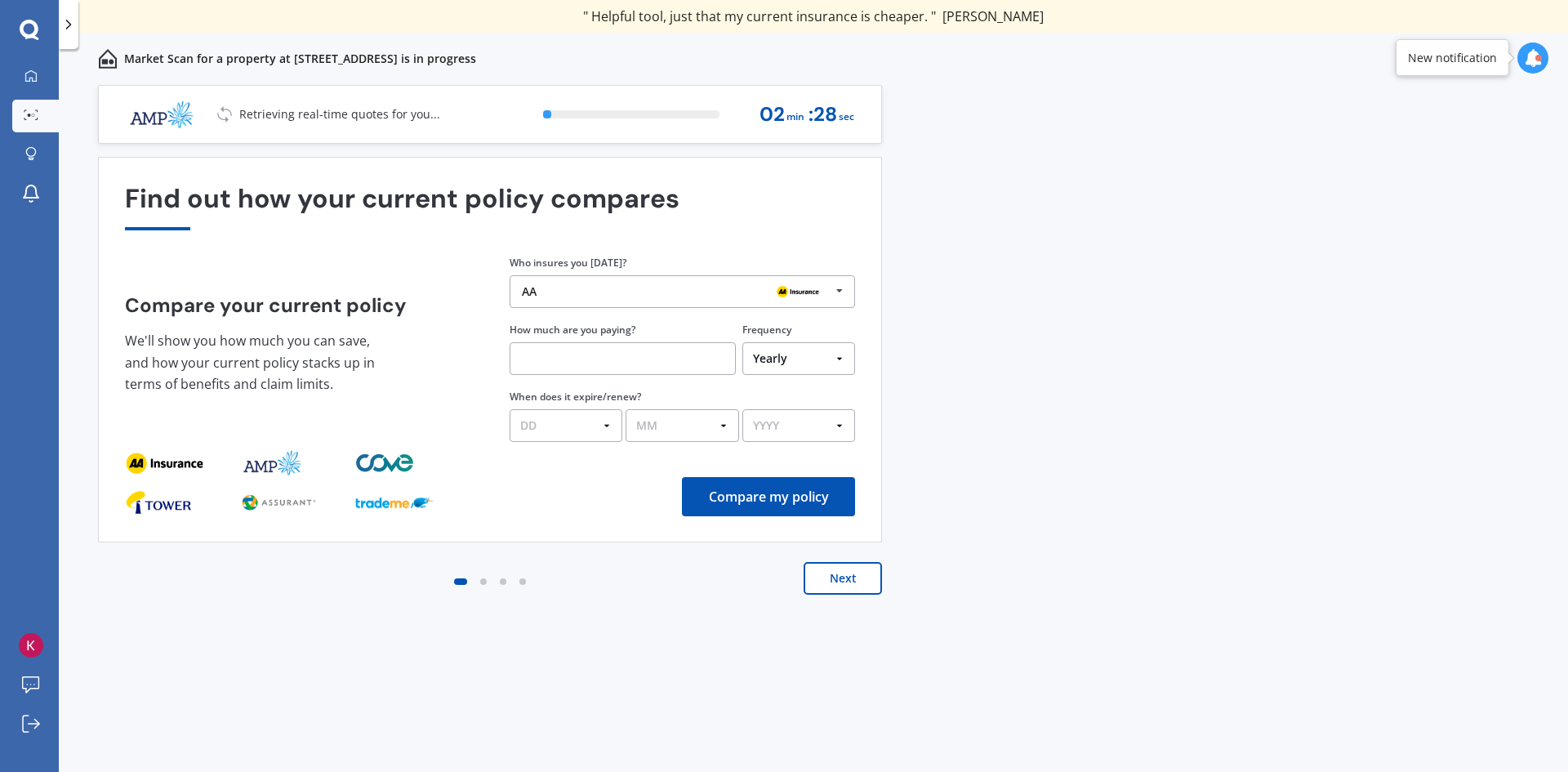
click at [845, 576] on button "Next" at bounding box center [843, 579] width 78 height 33
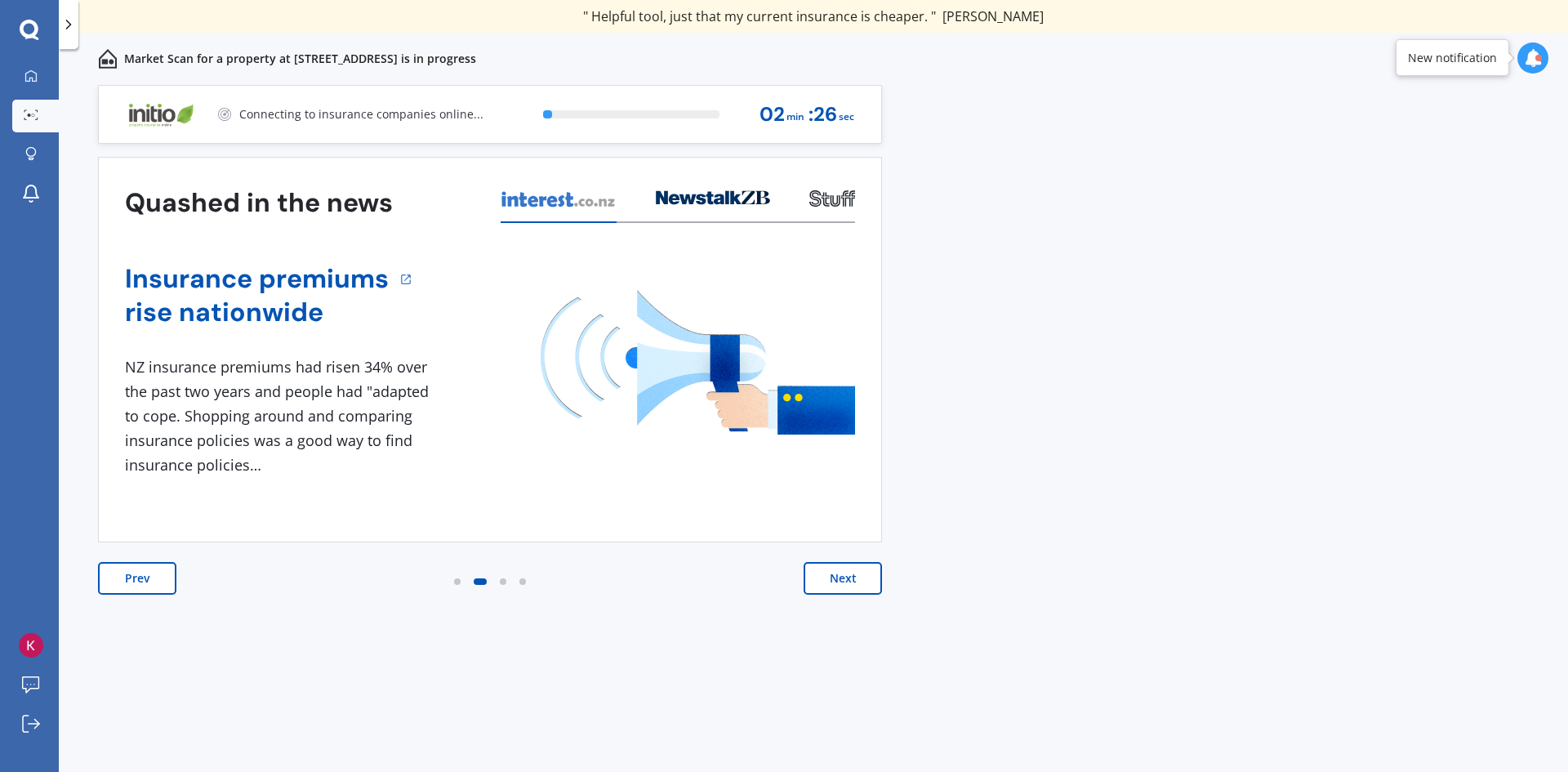
click at [847, 579] on button "Next" at bounding box center [843, 579] width 78 height 33
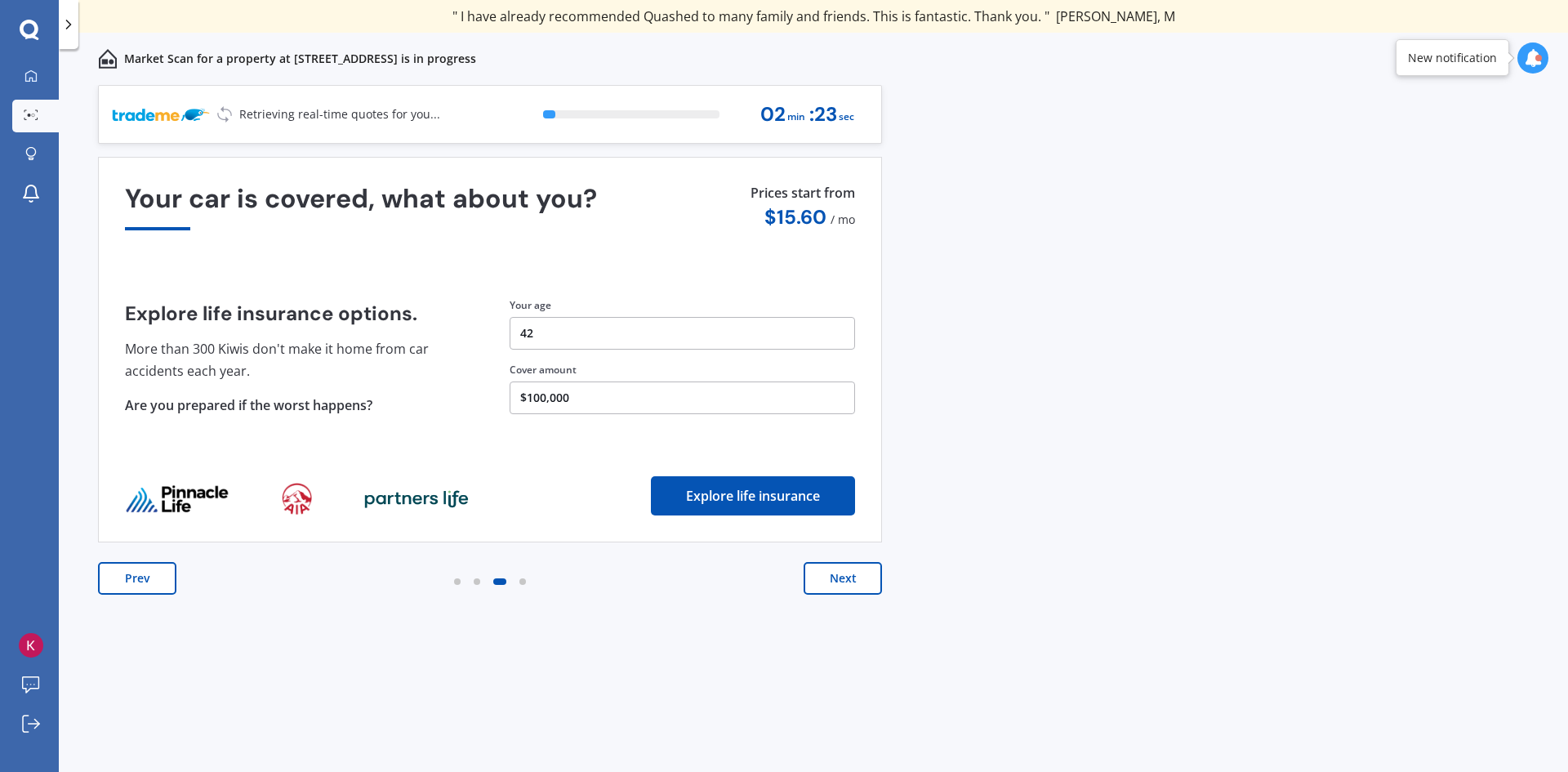
click at [847, 579] on button "Next" at bounding box center [843, 579] width 78 height 33
